Goal: Navigation & Orientation: Find specific page/section

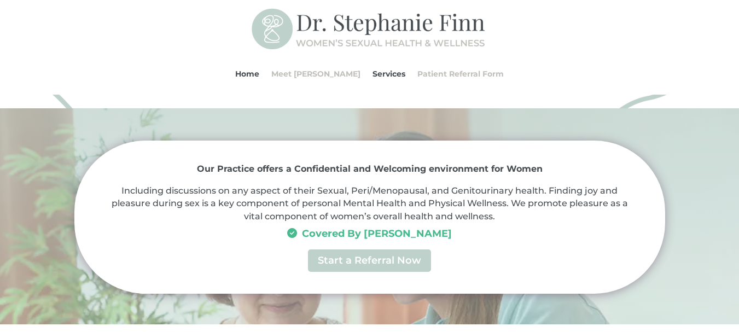
scroll to position [438, 0]
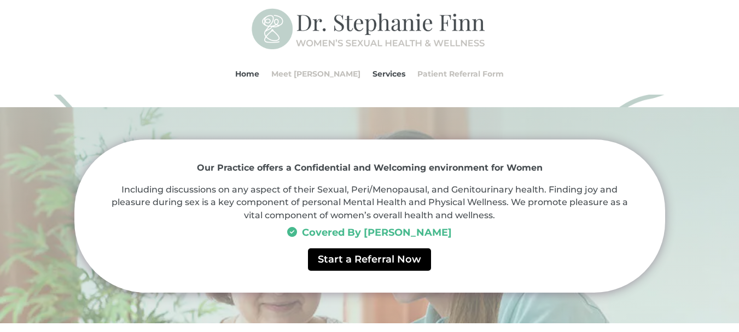
click at [373, 257] on link "Start a Referral Now" at bounding box center [369, 259] width 123 height 22
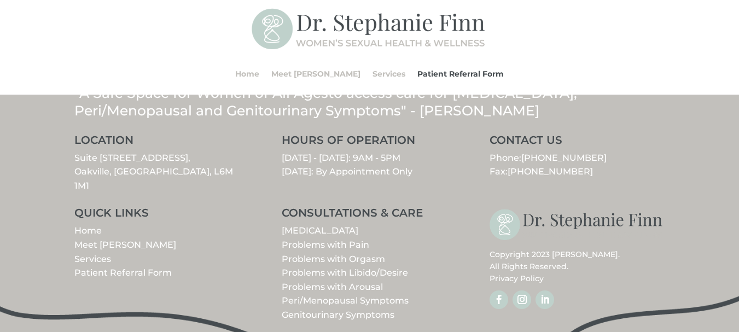
scroll to position [1522, 0]
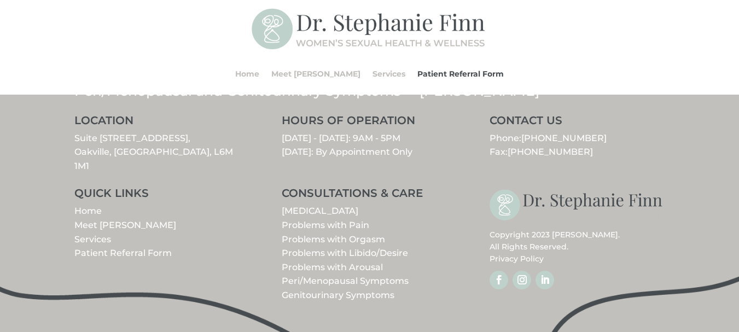
click at [340, 239] on link "Problems with Orgasm" at bounding box center [333, 239] width 103 height 10
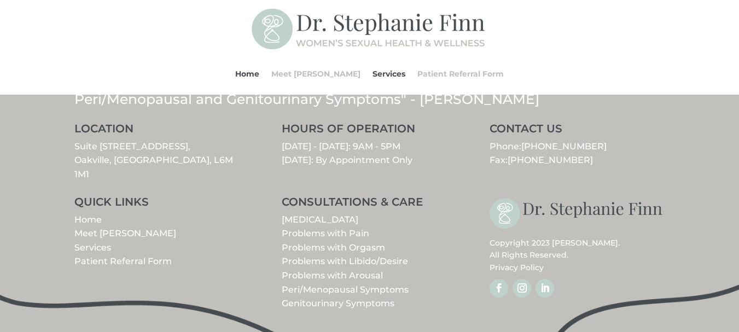
scroll to position [1368, 0]
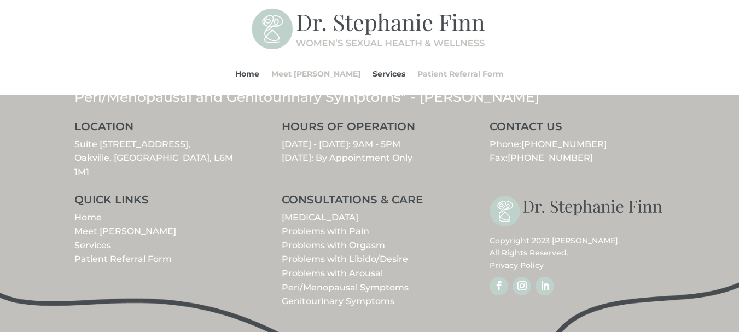
click at [316, 268] on link "Problems with Arousal" at bounding box center [332, 273] width 101 height 10
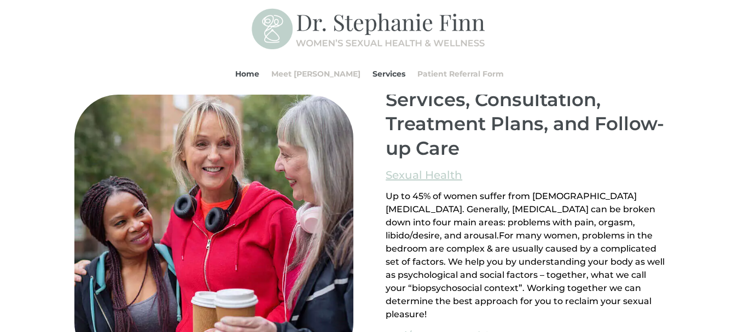
scroll to position [721, 0]
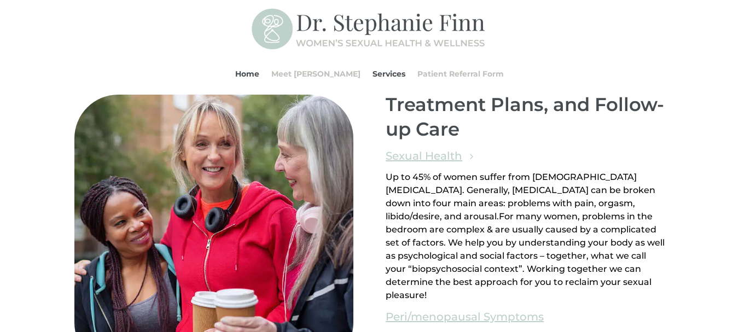
click at [424, 158] on link "Sexual Health" at bounding box center [424, 156] width 77 height 19
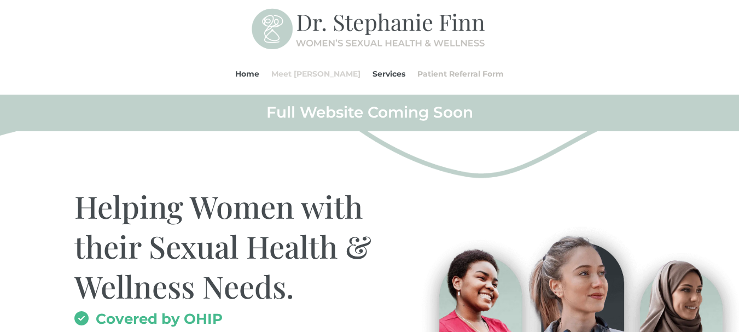
click at [305, 74] on link "Meet [PERSON_NAME]" at bounding box center [315, 74] width 89 height 42
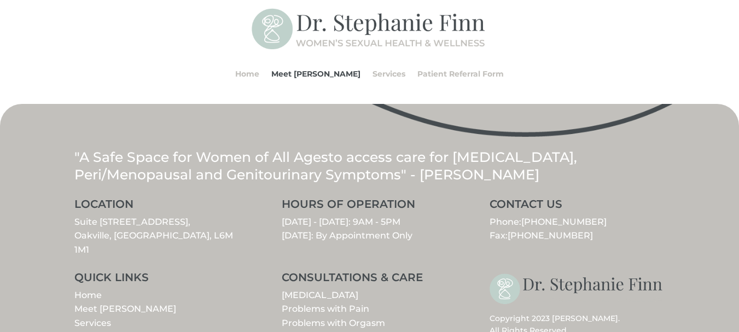
scroll to position [547, 0]
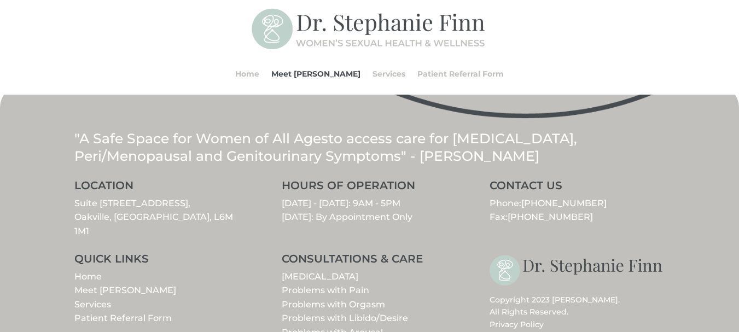
click at [150, 198] on link "Suite [STREET_ADDRESS]" at bounding box center [153, 217] width 159 height 38
